Goal: Find specific page/section: Find specific page/section

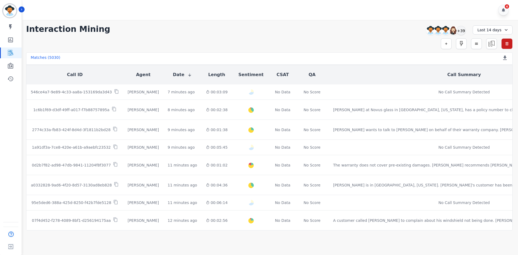
click at [297, 30] on div "**********" at bounding box center [269, 29] width 486 height 10
